Goal: Complete application form

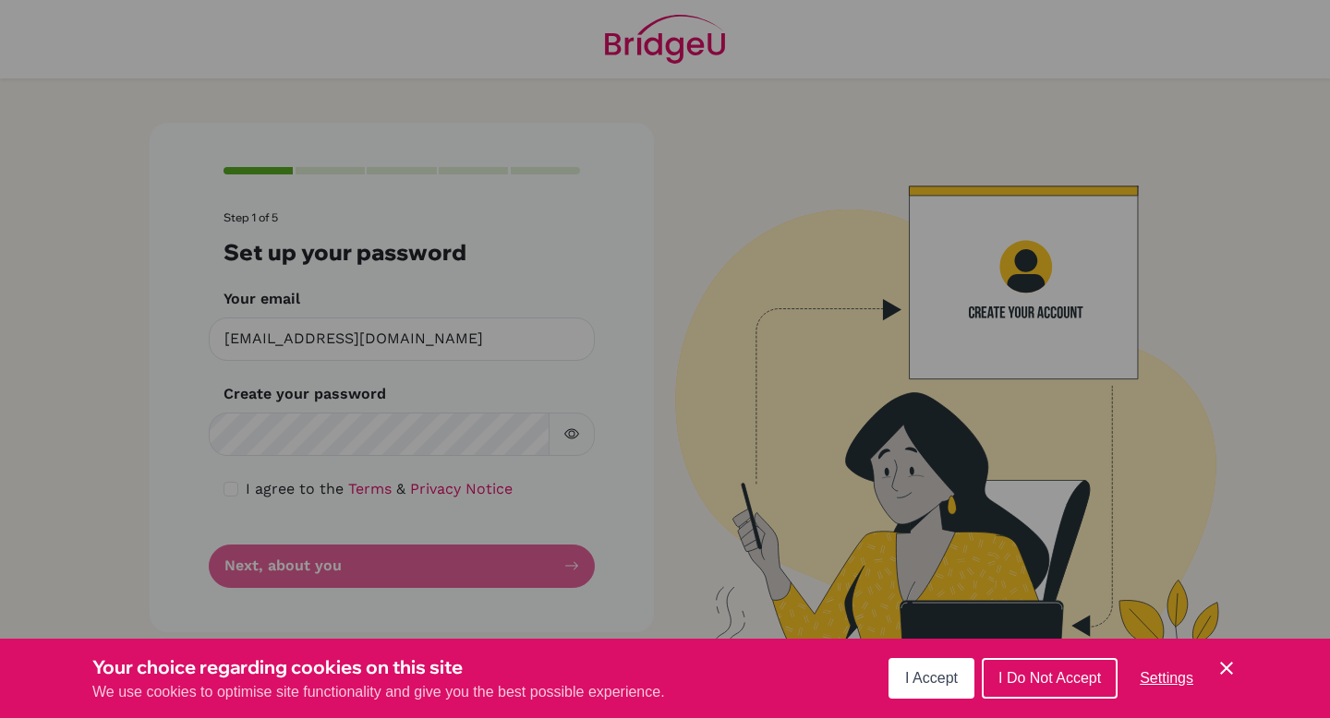
click at [409, 337] on div "Cookie Preferences" at bounding box center [665, 359] width 1330 height 718
click at [1224, 669] on icon "Save and close" at bounding box center [1226, 668] width 13 height 13
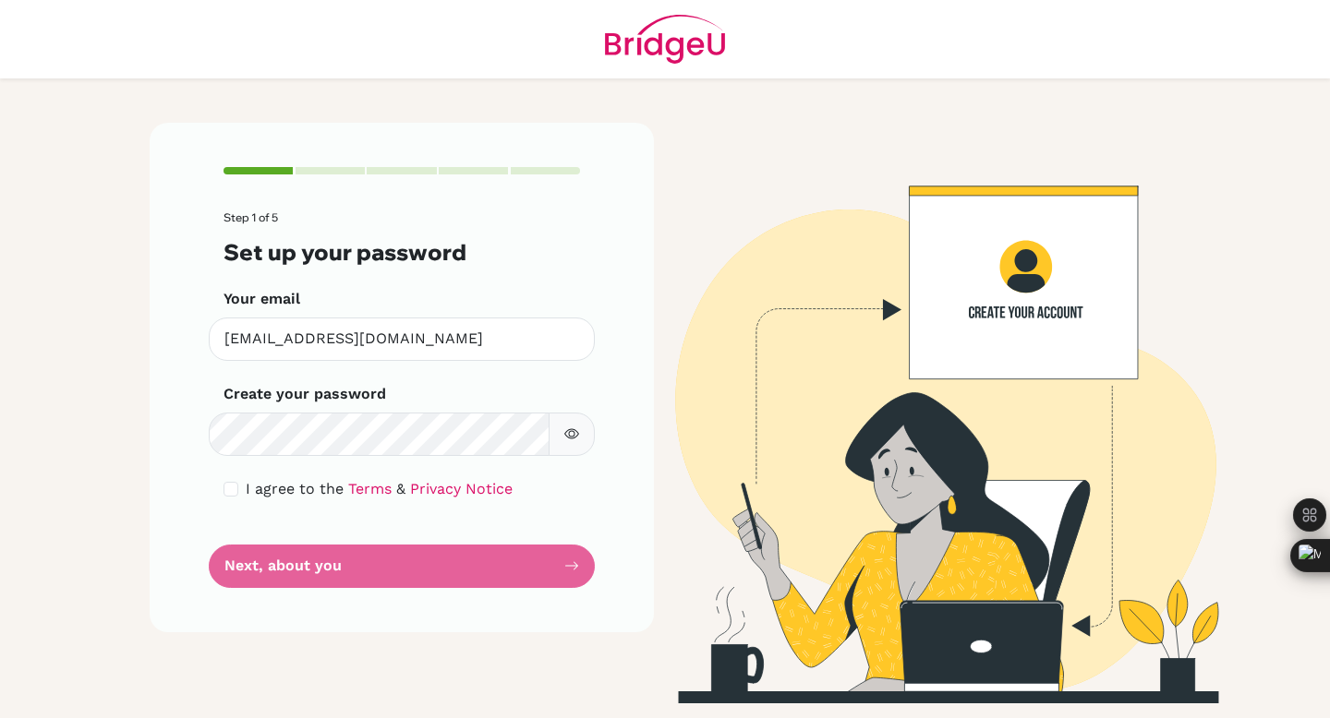
click at [569, 432] on icon "button" at bounding box center [572, 434] width 6 height 6
click at [569, 433] on icon "button" at bounding box center [571, 434] width 15 height 15
click at [227, 493] on input "checkbox" at bounding box center [230, 489] width 15 height 15
checkbox input "true"
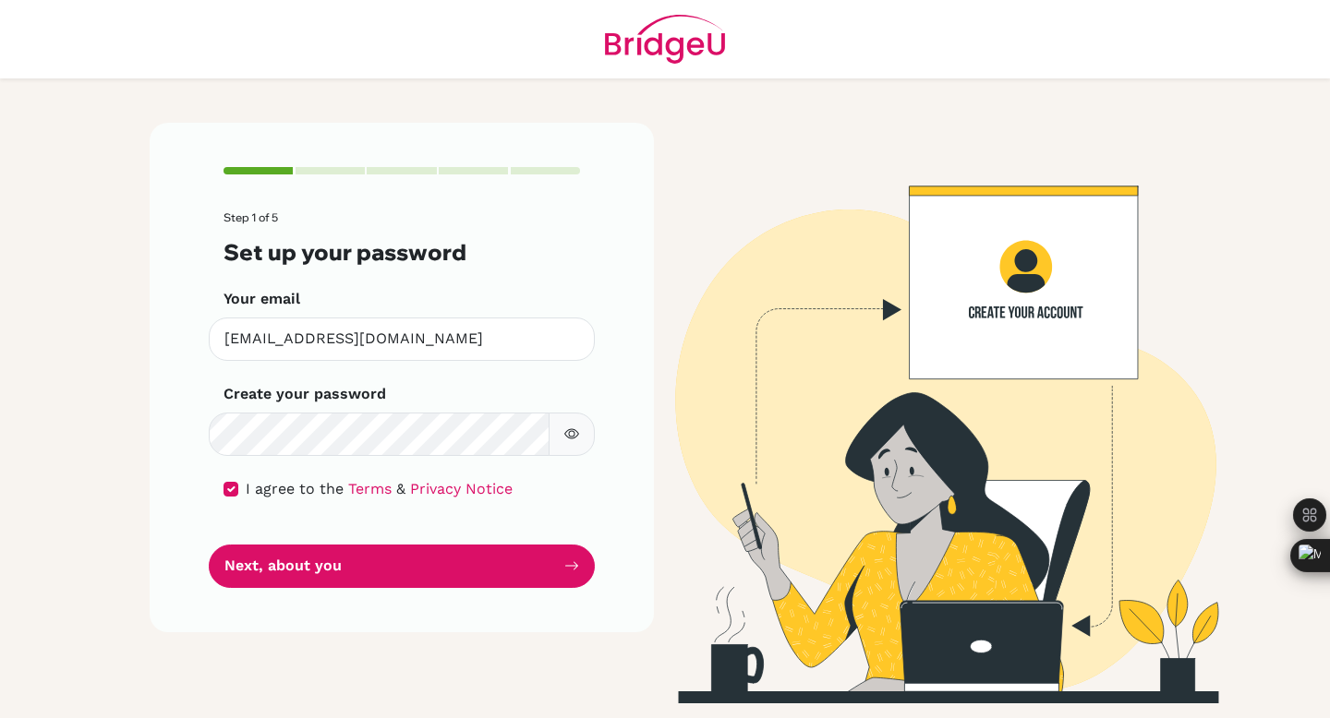
click at [575, 429] on icon "button" at bounding box center [571, 434] width 15 height 15
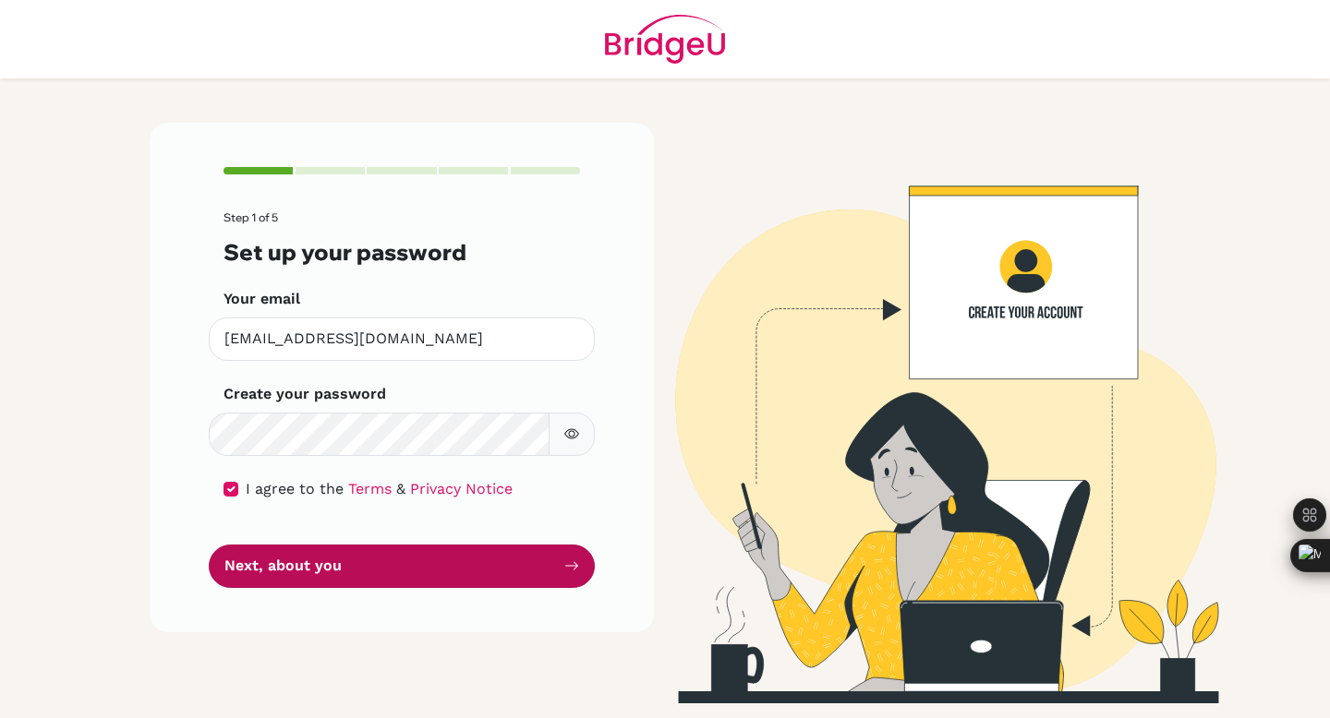
click at [450, 566] on button "Next, about you" at bounding box center [402, 566] width 386 height 43
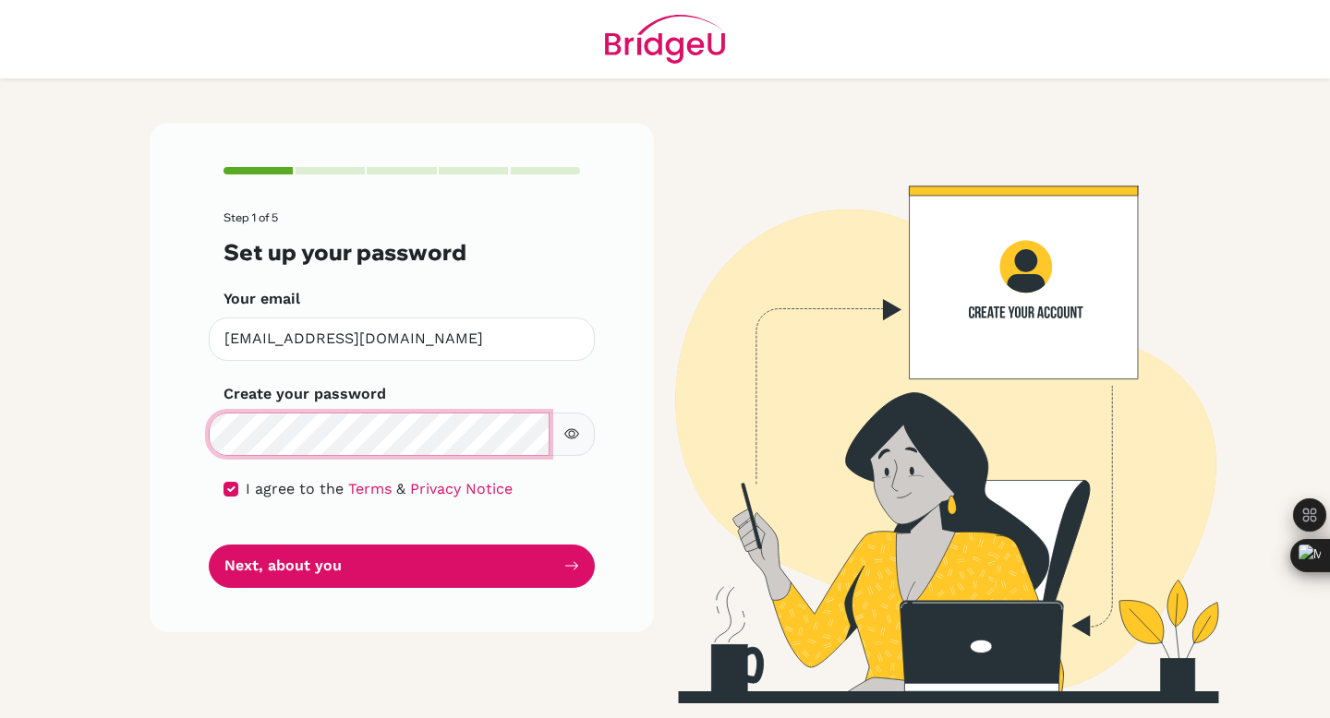
click at [209, 545] on button "Next, about you" at bounding box center [402, 566] width 386 height 43
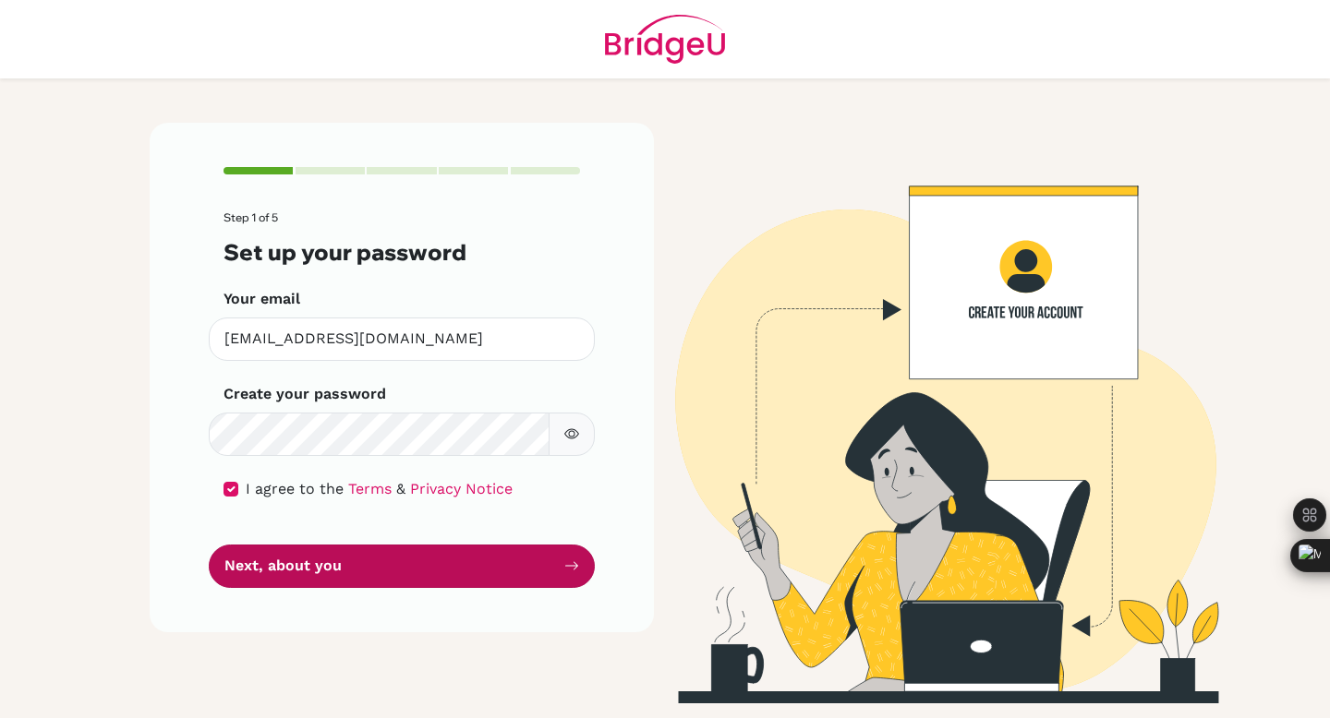
click at [280, 570] on button "Next, about you" at bounding box center [402, 566] width 386 height 43
